Goal: Task Accomplishment & Management: Manage account settings

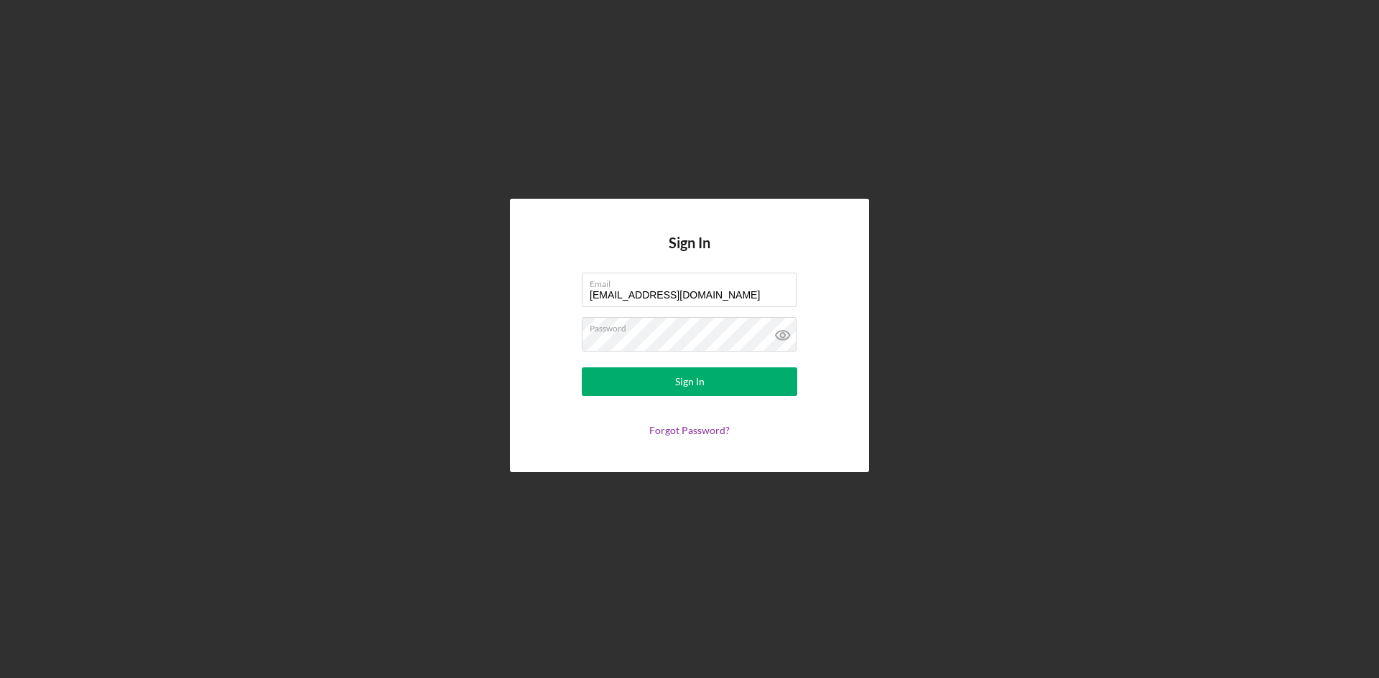
drag, startPoint x: 676, startPoint y: 299, endPoint x: 564, endPoint y: 306, distance: 111.5
click at [579, 304] on form "Email [EMAIL_ADDRESS][DOMAIN_NAME] Password Sign In Forgot Password?" at bounding box center [689, 355] width 287 height 164
click at [684, 330] on label "Password" at bounding box center [692, 326] width 207 height 16
click at [780, 333] on icon at bounding box center [783, 335] width 36 height 36
click at [547, 343] on form "Email [EMAIL_ADDRESS][DOMAIN_NAME] Password Sign In Forgot Password?" at bounding box center [689, 355] width 287 height 164
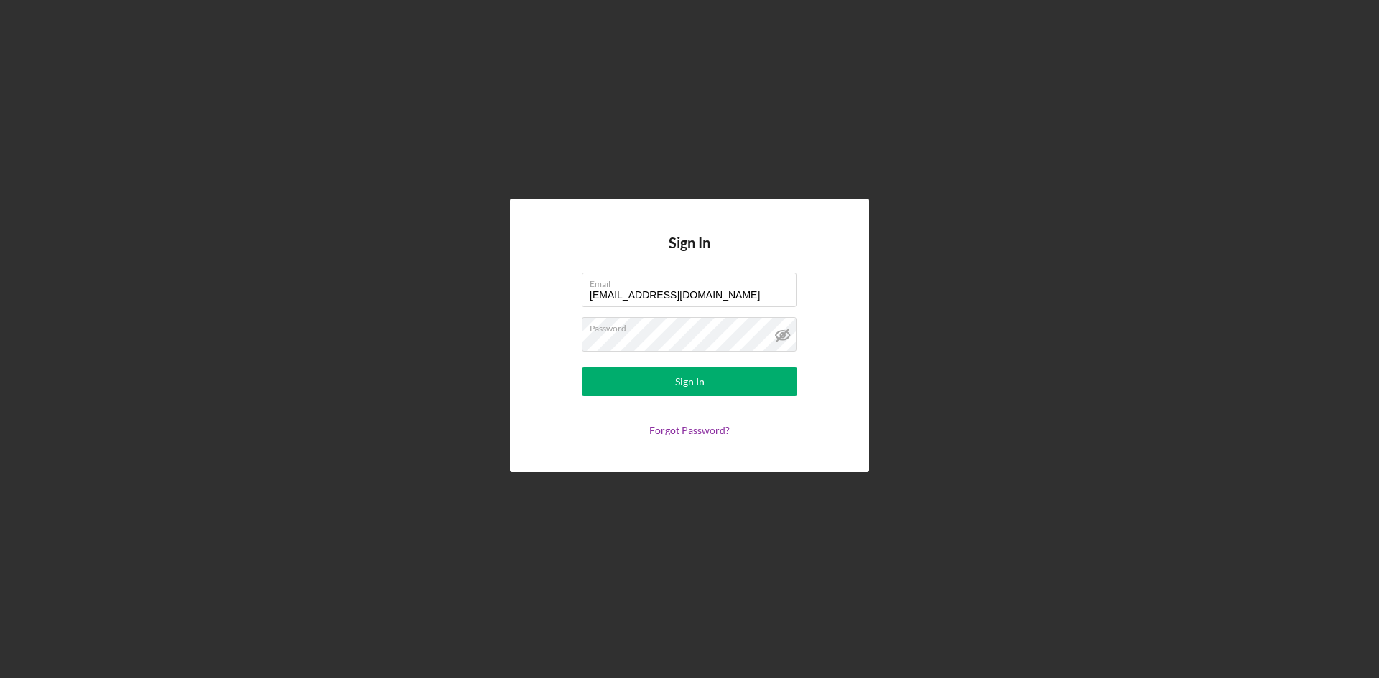
click at [541, 353] on div "Sign In Email [EMAIL_ADDRESS][DOMAIN_NAME] Password Sign In Forgot Password?" at bounding box center [689, 336] width 359 height 274
click at [532, 337] on div "Sign In Email [EMAIL_ADDRESS][DOMAIN_NAME] Password Sign In Forgot Password?" at bounding box center [689, 336] width 359 height 274
click at [820, 281] on form "Email [EMAIL_ADDRESS][DOMAIN_NAME] Password Sign In Forgot Password?" at bounding box center [689, 355] width 287 height 164
click at [684, 383] on div "Sign In" at bounding box center [689, 382] width 29 height 29
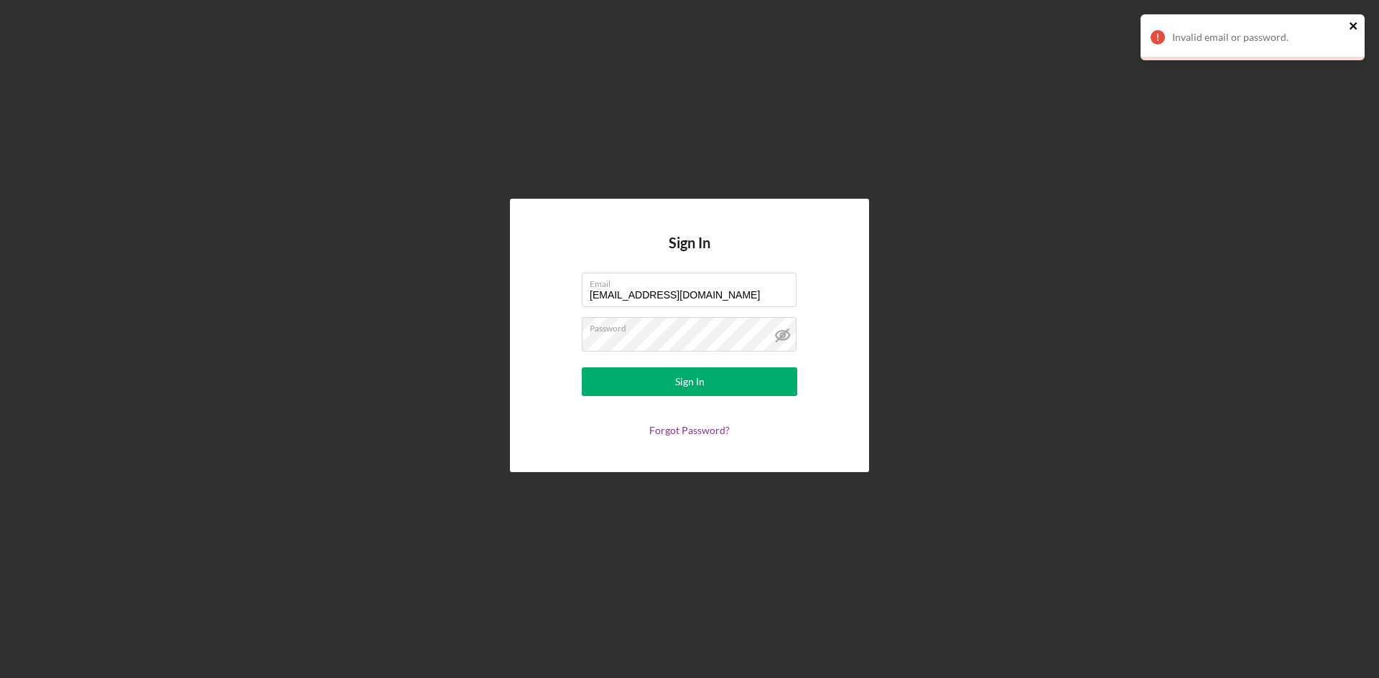
click at [1351, 24] on icon "close" at bounding box center [1352, 25] width 7 height 7
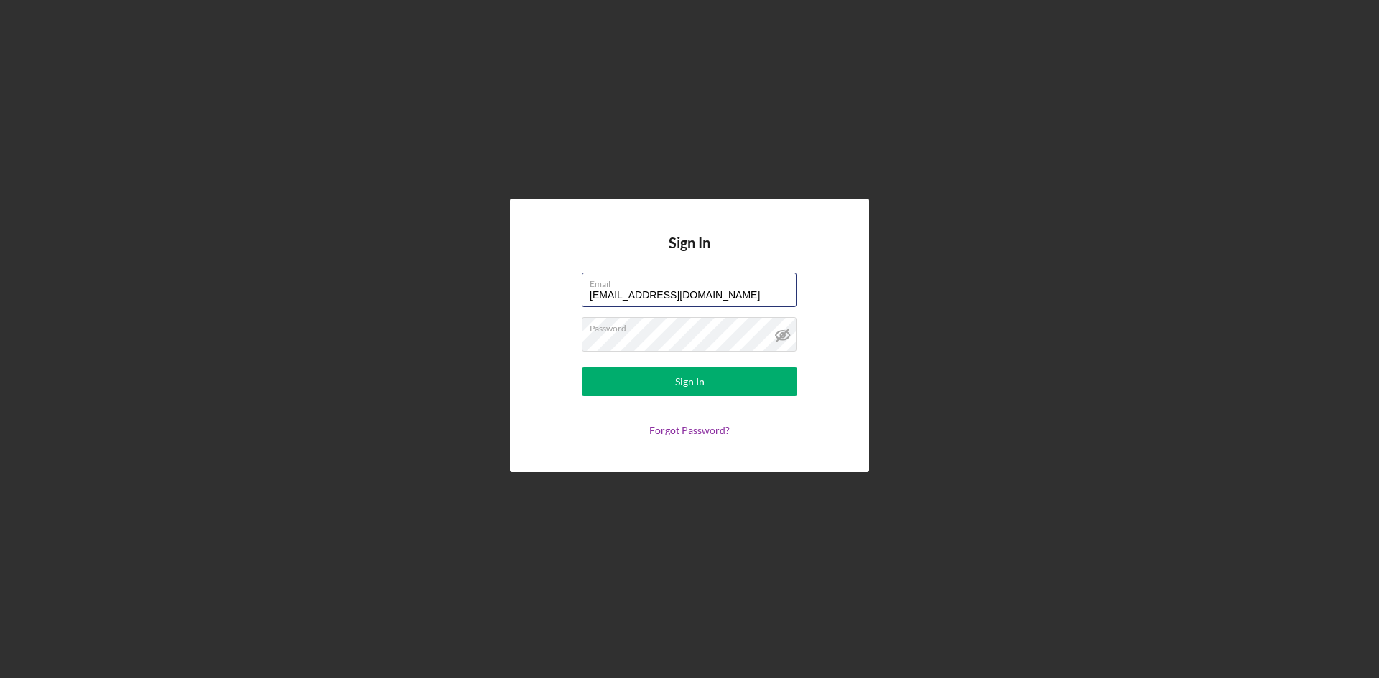
drag, startPoint x: 582, startPoint y: 294, endPoint x: 559, endPoint y: 294, distance: 23.0
click at [559, 294] on form "Email [EMAIL_ADDRESS][DOMAIN_NAME] Password Sign In Forgot Password?" at bounding box center [689, 355] width 287 height 164
type input "[EMAIL_ADDRESS][DOMAIN_NAME]"
click at [701, 379] on div "Sign In" at bounding box center [689, 382] width 29 height 29
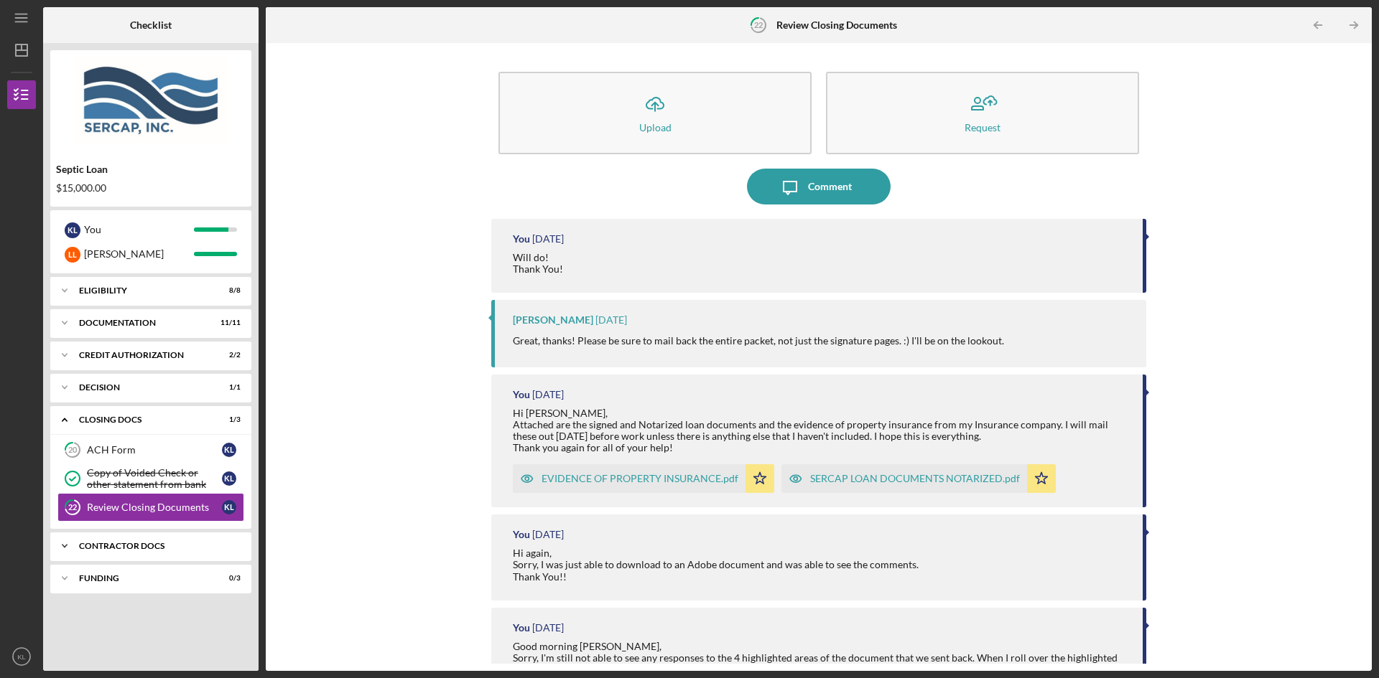
click at [133, 547] on div "Contractor Docs" at bounding box center [156, 546] width 154 height 9
click at [132, 577] on div "Invoice for SERCAP Fees" at bounding box center [154, 576] width 135 height 11
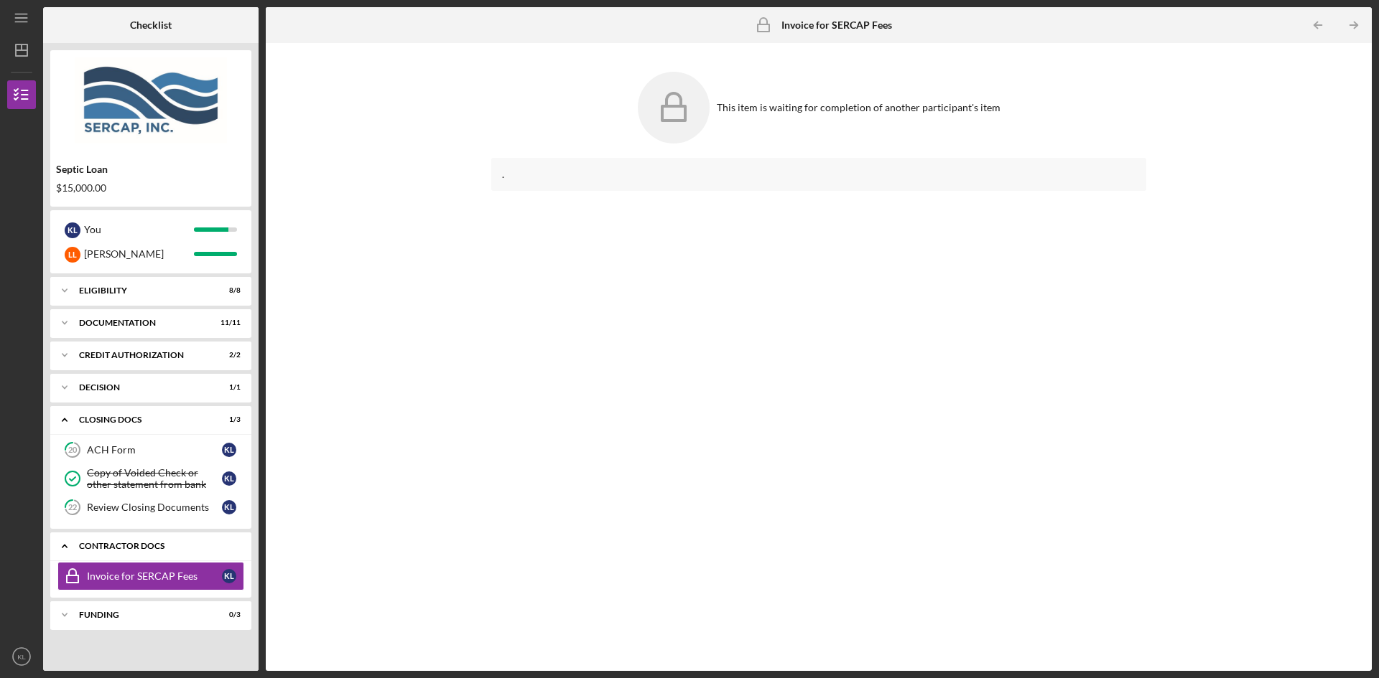
click at [126, 544] on div "Contractor Docs" at bounding box center [156, 546] width 154 height 9
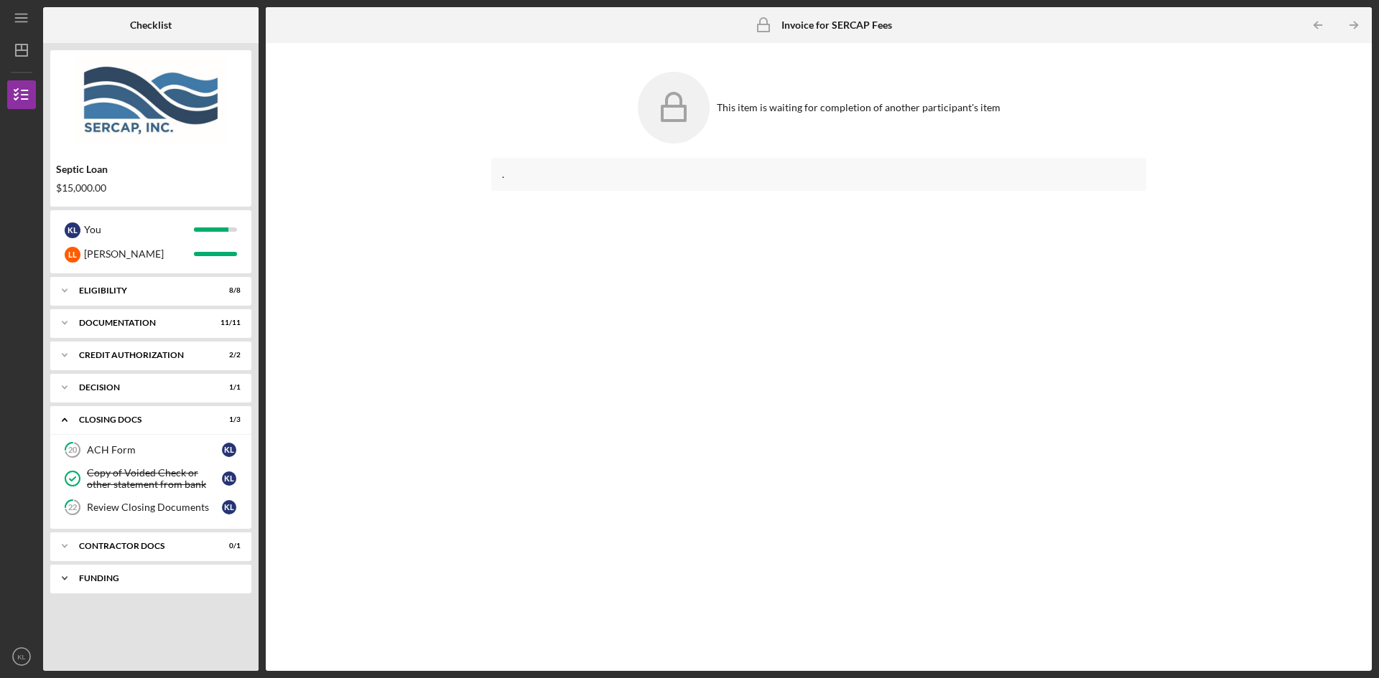
click at [123, 579] on div "Funding" at bounding box center [156, 578] width 154 height 9
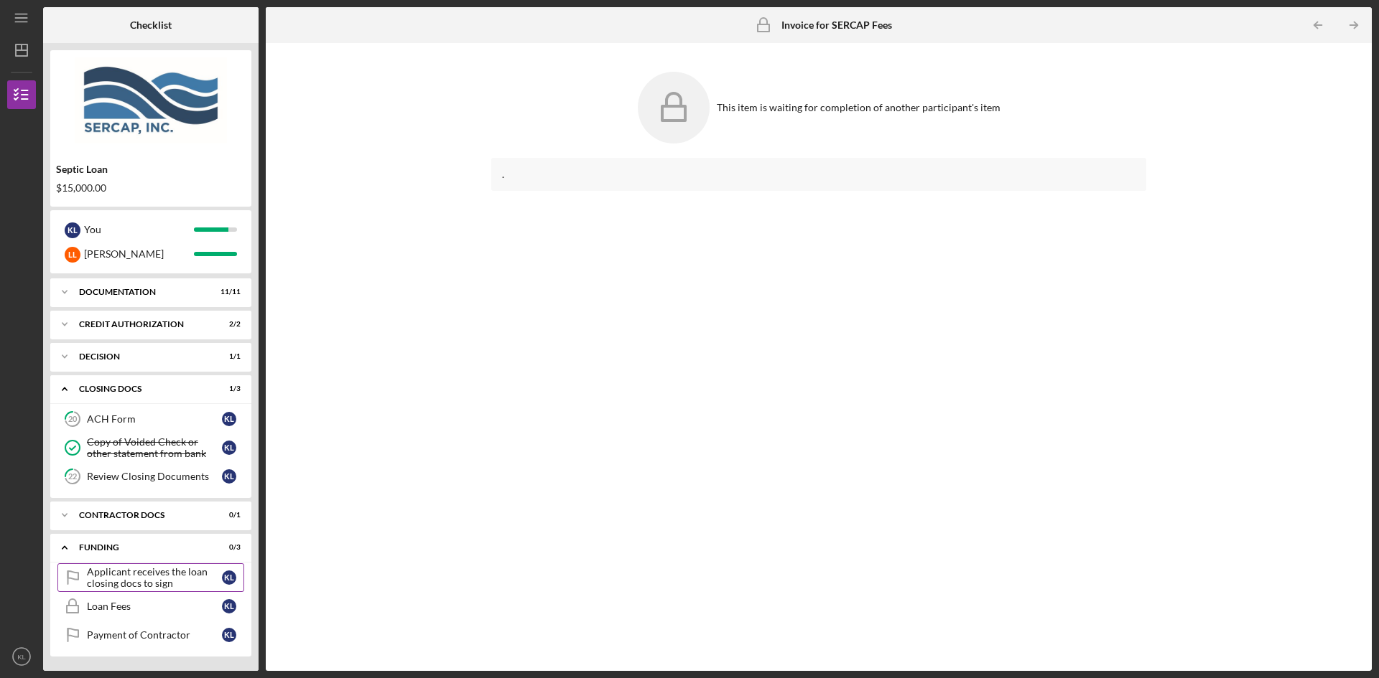
click at [153, 584] on div "Applicant receives the loan closing docs to sign" at bounding box center [154, 577] width 135 height 23
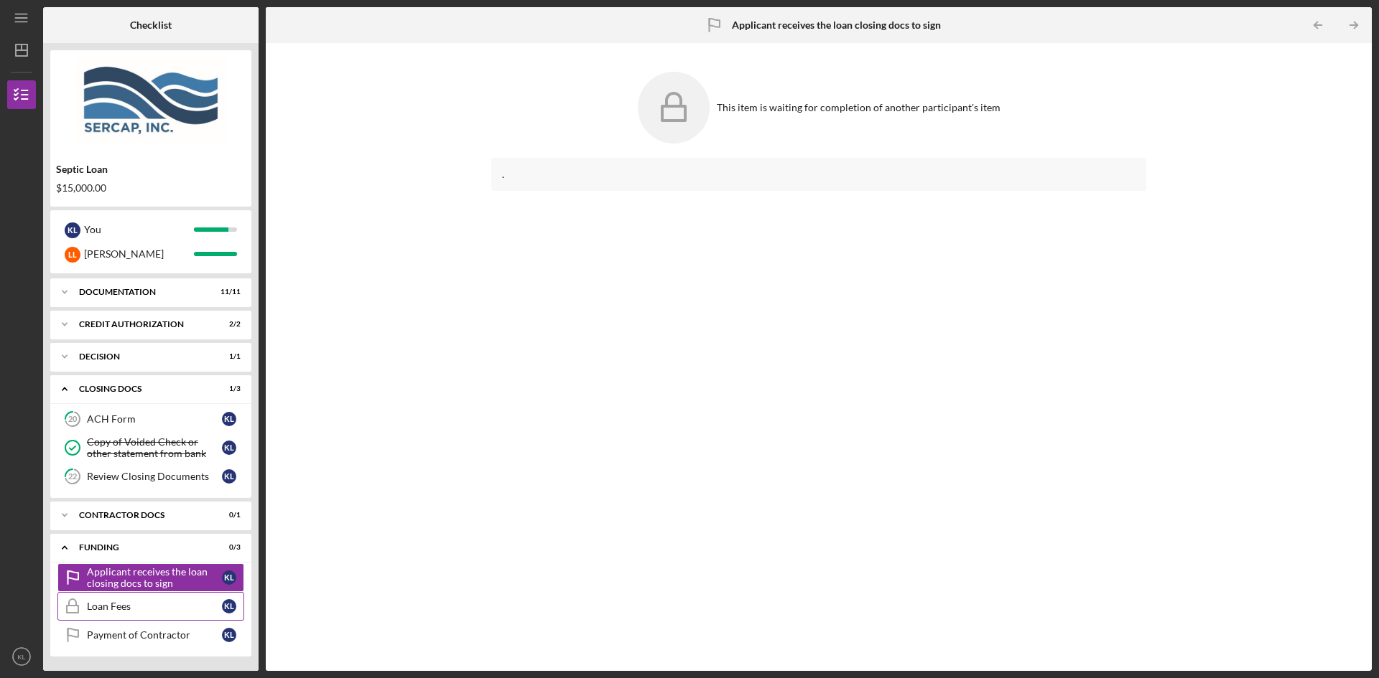
click at [141, 606] on div "Loan Fees" at bounding box center [154, 606] width 135 height 11
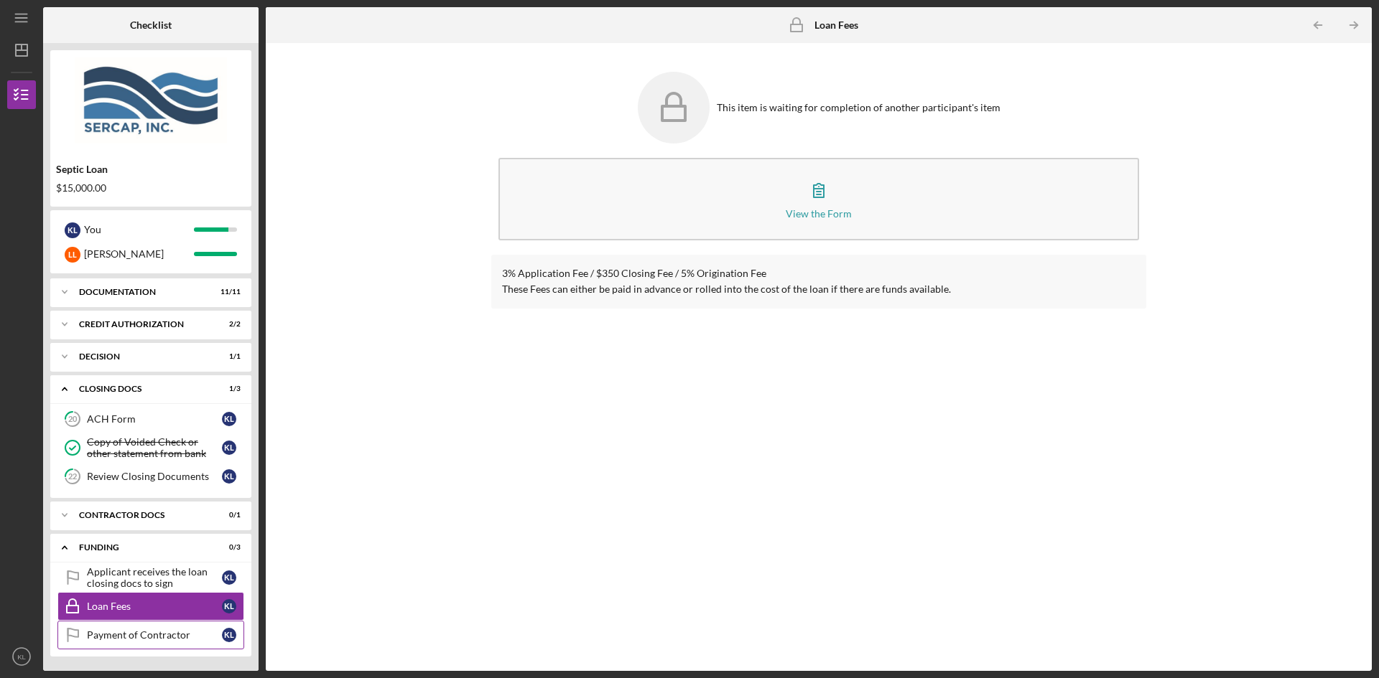
click at [134, 634] on div "Payment of Contractor" at bounding box center [154, 635] width 135 height 11
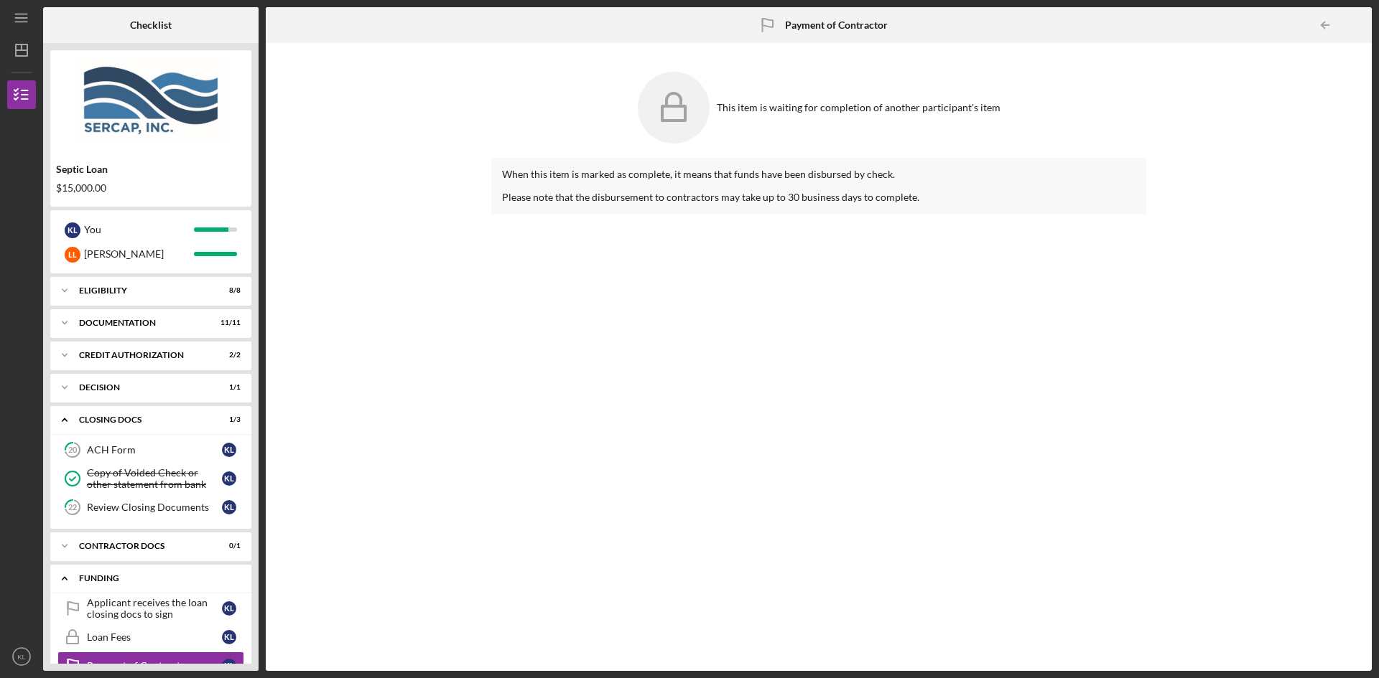
click at [108, 579] on div "Funding" at bounding box center [156, 578] width 154 height 9
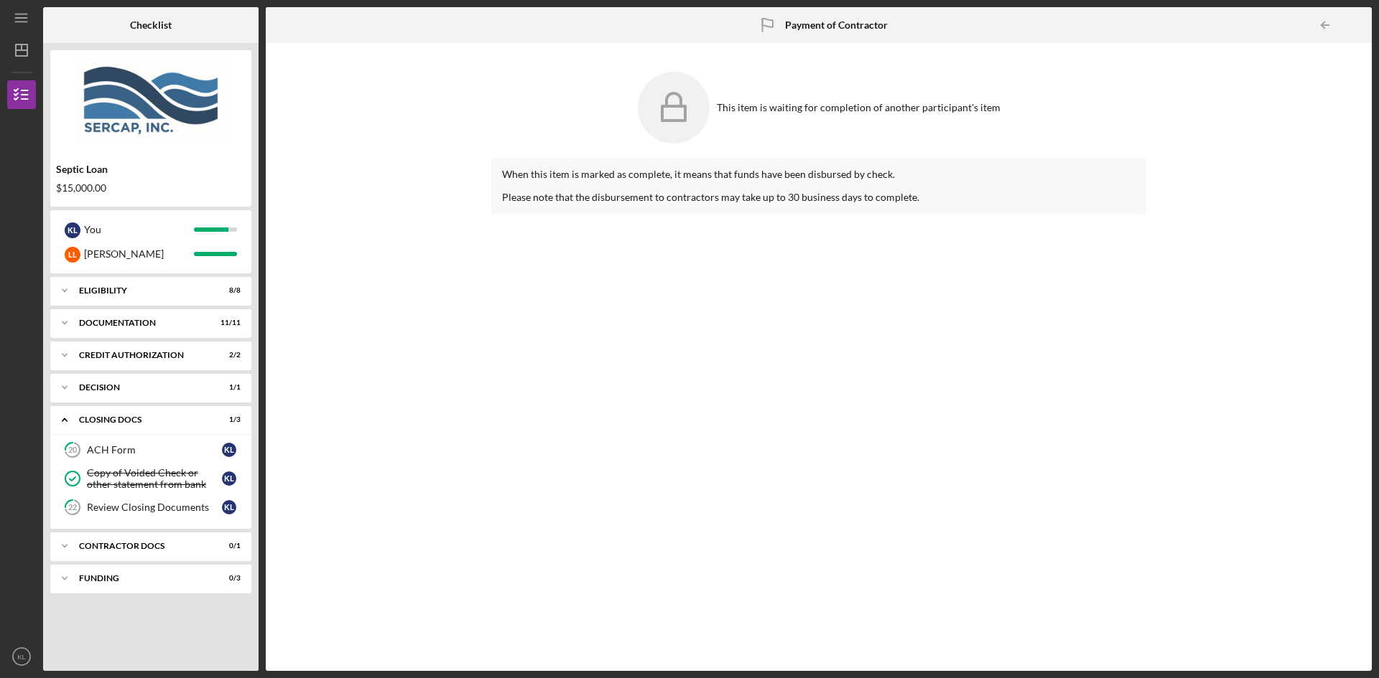
click at [943, 312] on div "When this item is marked as complete, it means that funds have been disbursed b…" at bounding box center [818, 404] width 655 height 492
click at [13, 18] on icon "Icon/Menu" at bounding box center [22, 18] width 32 height 32
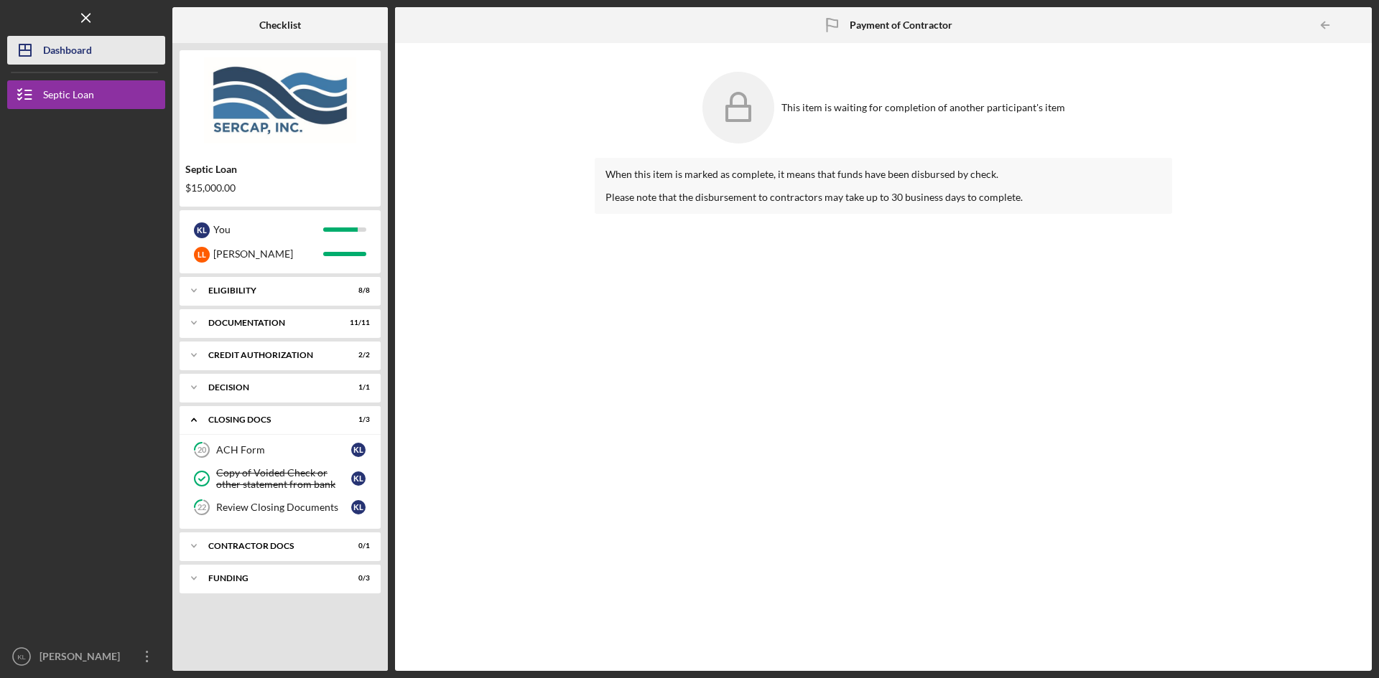
click at [62, 52] on div "Dashboard" at bounding box center [67, 52] width 49 height 32
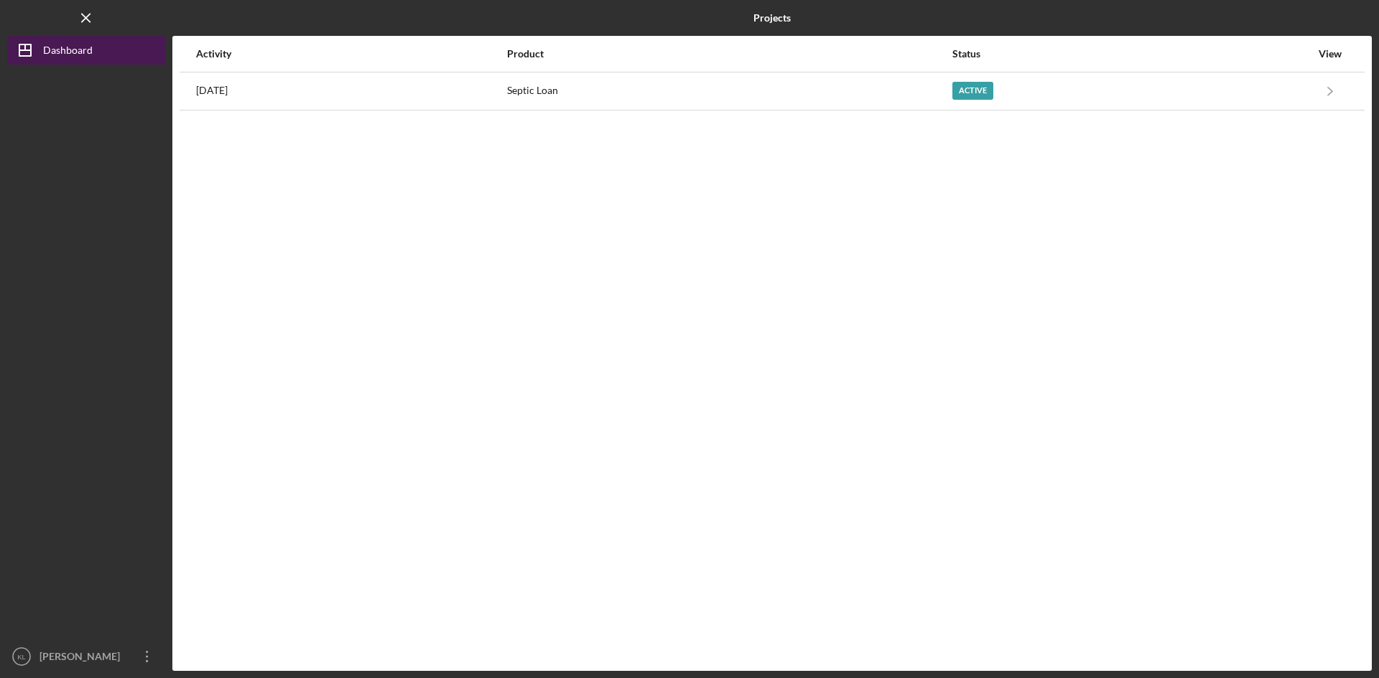
click at [62, 52] on div "Dashboard" at bounding box center [68, 52] width 50 height 32
click at [90, 18] on icon "Icon/Menu Close" at bounding box center [86, 18] width 32 height 32
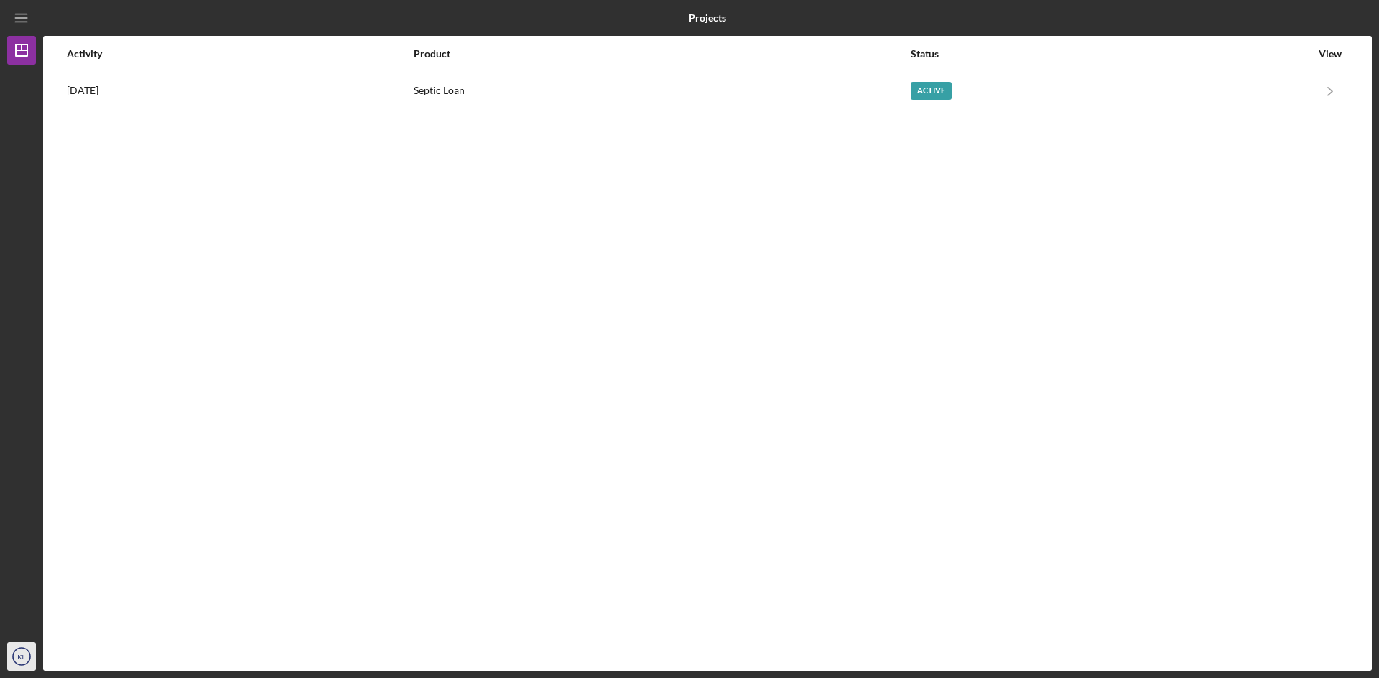
click at [16, 655] on icon "KL" at bounding box center [21, 657] width 29 height 36
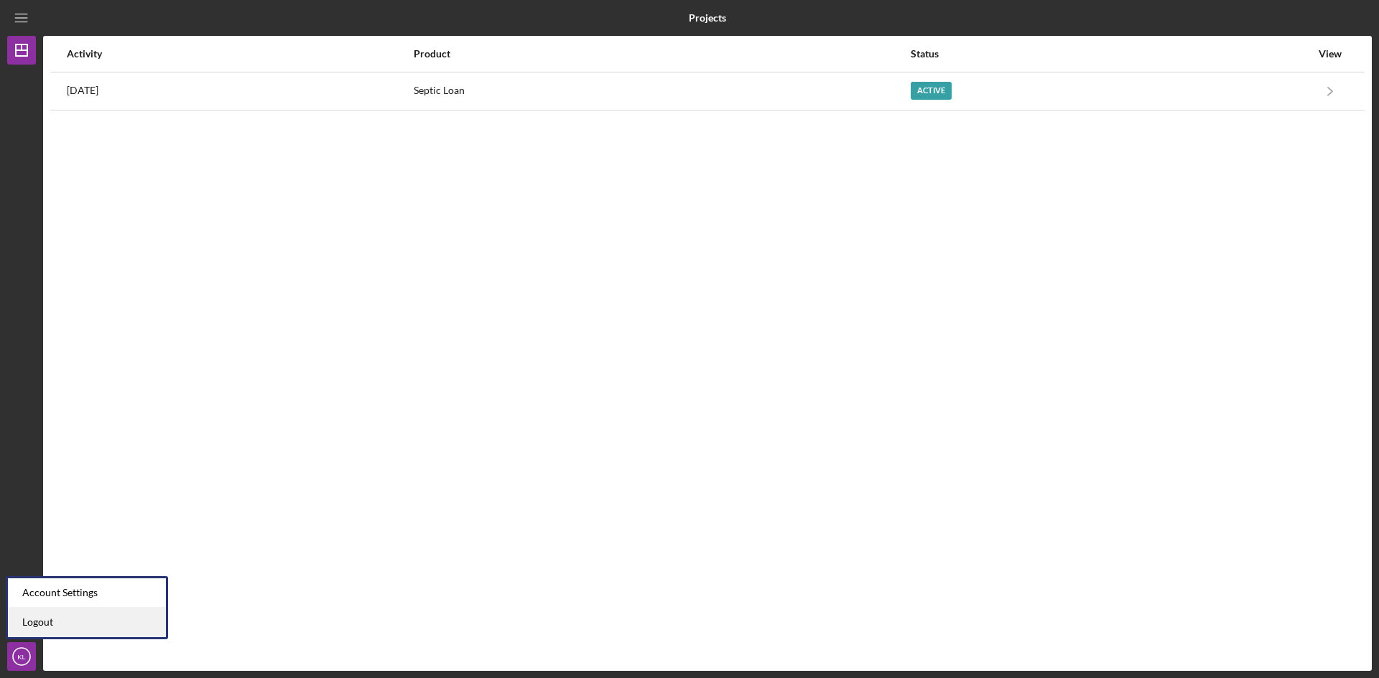
click at [32, 625] on link "Logout" at bounding box center [87, 622] width 158 height 29
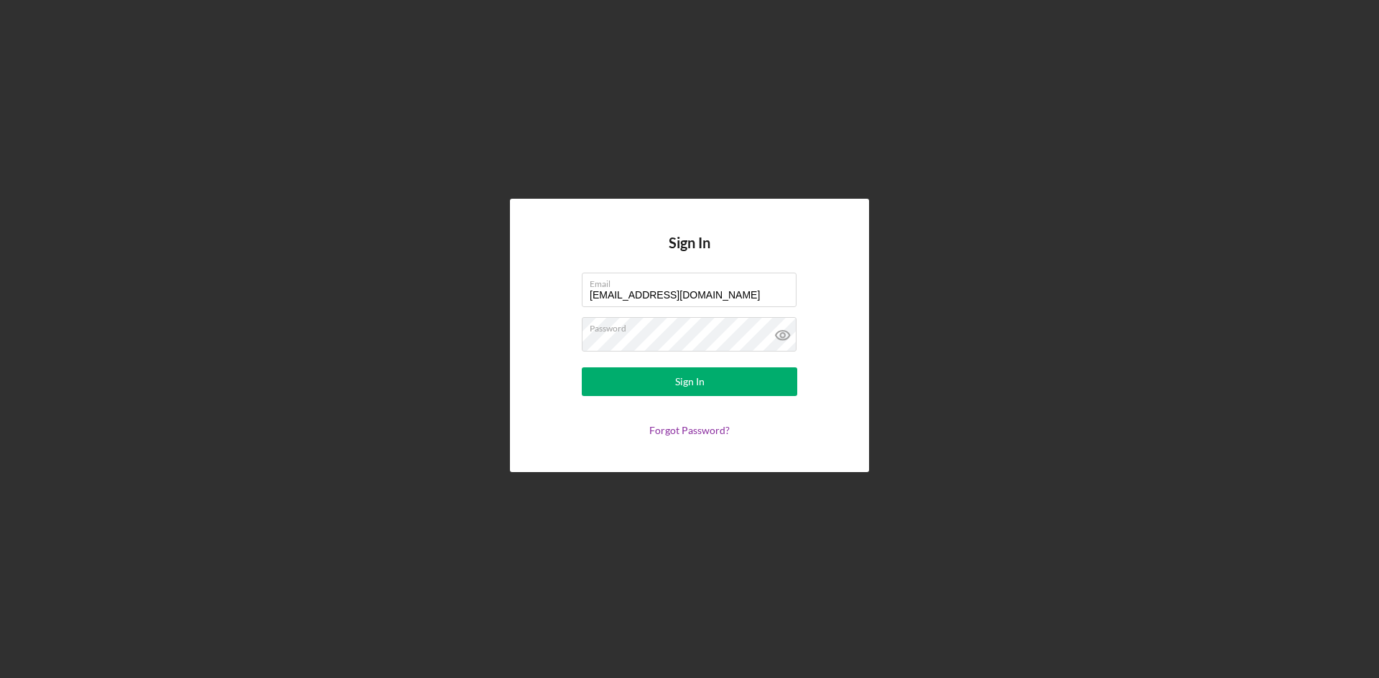
drag, startPoint x: 645, startPoint y: 281, endPoint x: 531, endPoint y: 279, distance: 114.2
click at [531, 279] on div "Sign In Email [EMAIL_ADDRESS][DOMAIN_NAME] Password Sign In Forgot Password?" at bounding box center [689, 336] width 359 height 274
type input "[EMAIL_ADDRESS][DOMAIN_NAME]"
click at [661, 383] on button "Sign In" at bounding box center [689, 382] width 215 height 29
